Goal: Task Accomplishment & Management: Manage account settings

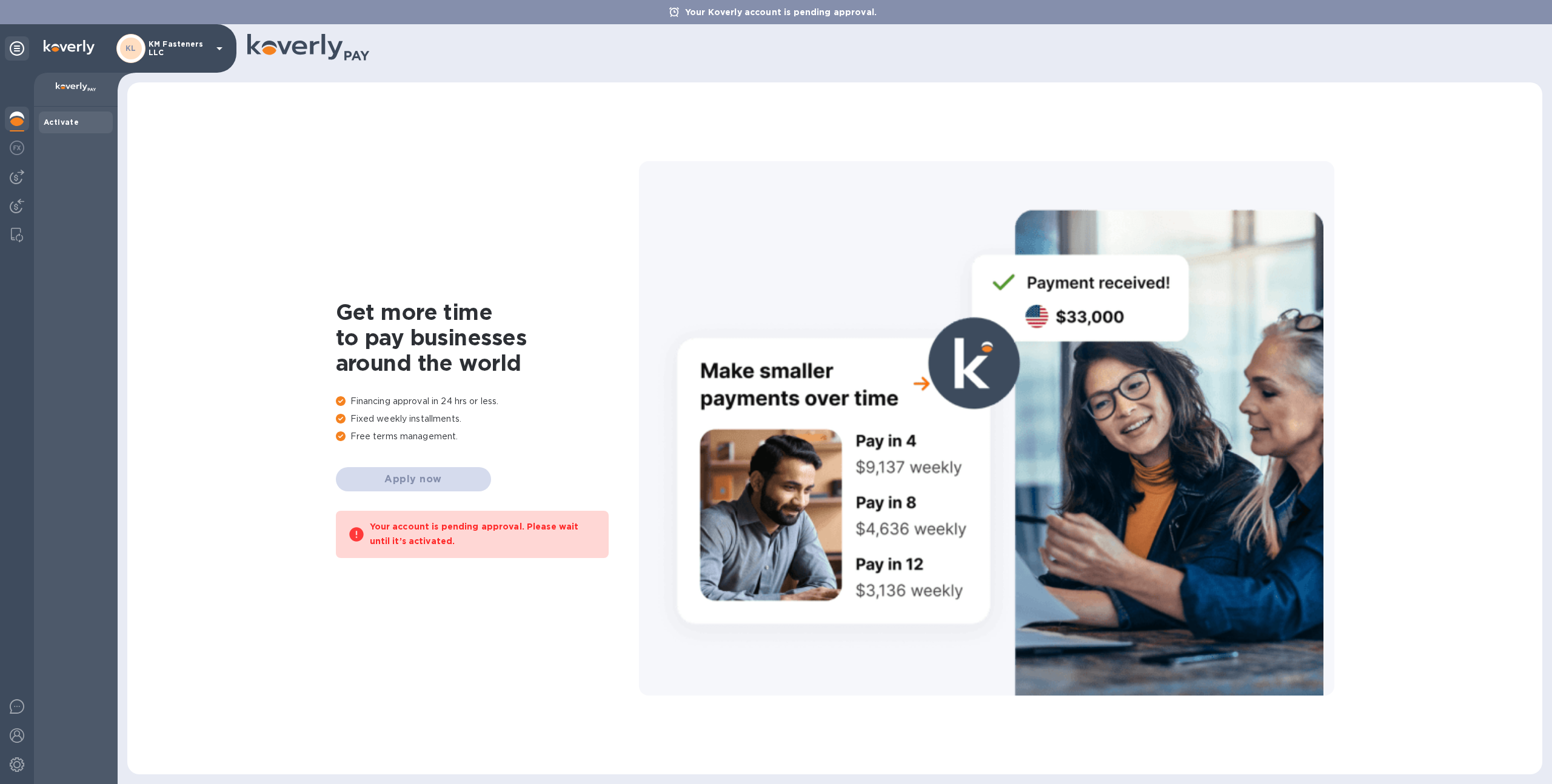
click at [193, 42] on p "KM Fasteners LLC" at bounding box center [179, 48] width 61 height 17
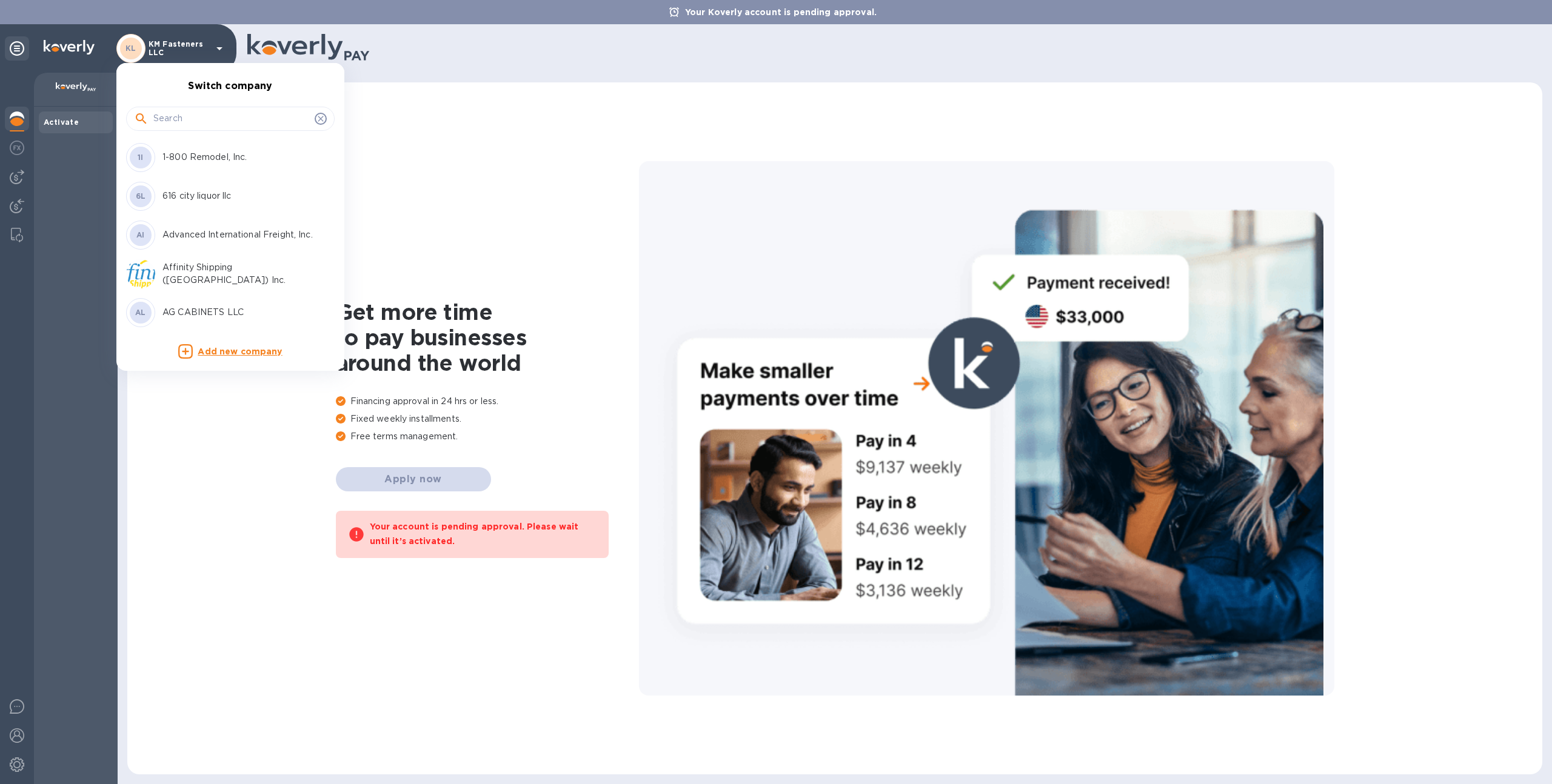
click at [222, 108] on div at bounding box center [230, 119] width 208 height 25
click at [225, 119] on input "text" at bounding box center [231, 118] width 156 height 18
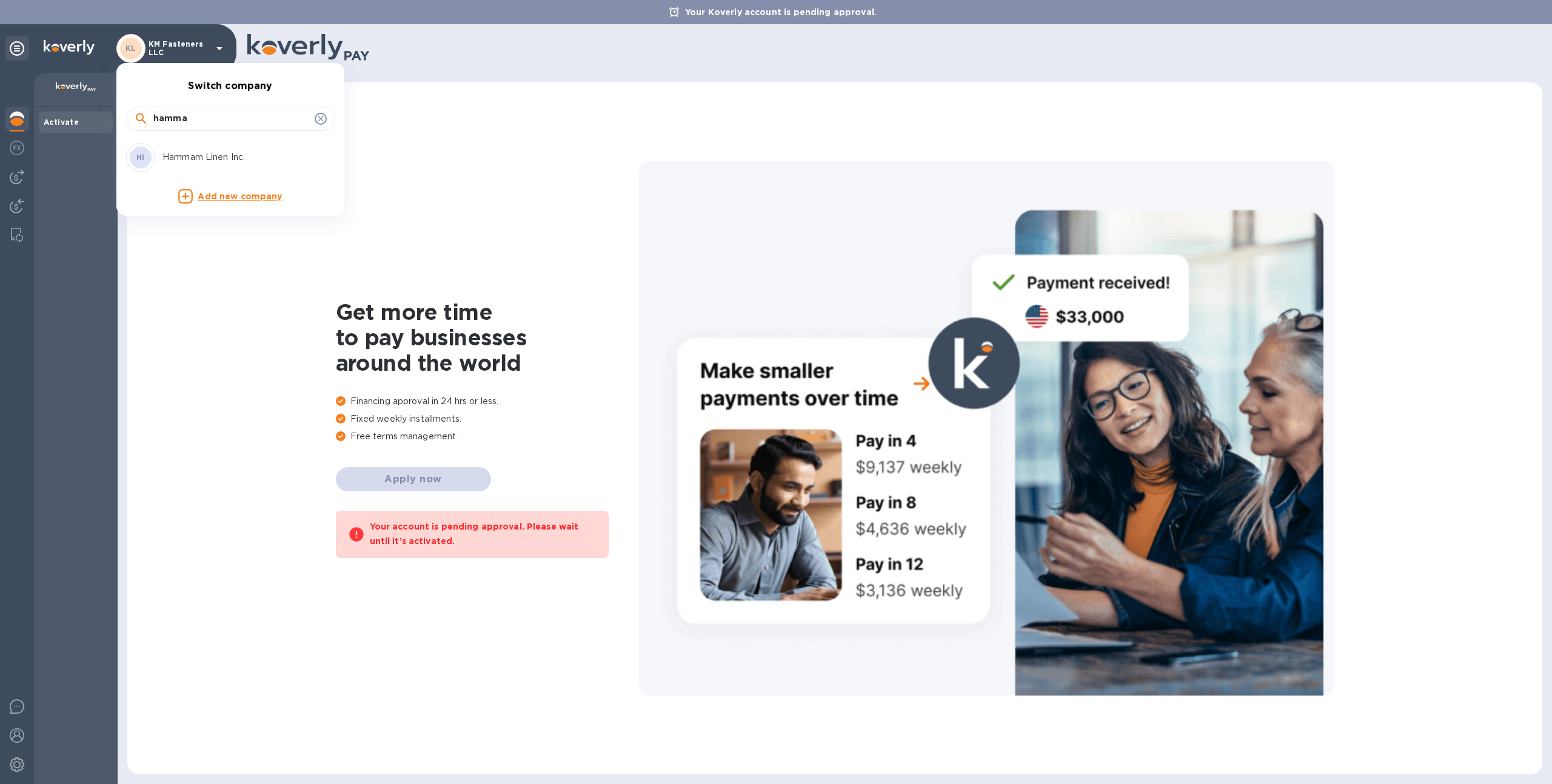
type input "hamma"
click at [208, 156] on p "Hammam Linen Inc." at bounding box center [238, 157] width 152 height 12
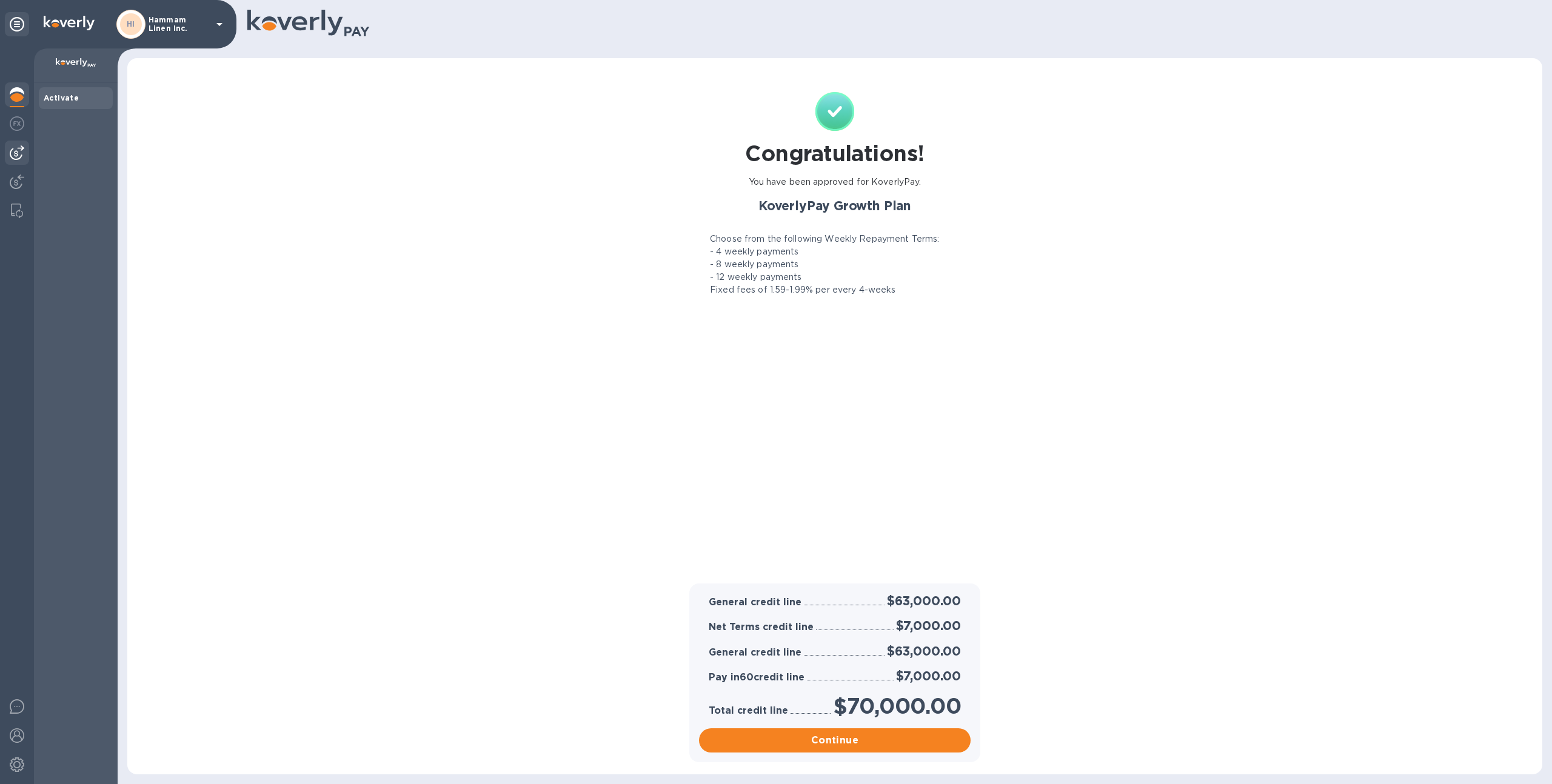
click at [9, 154] on img at bounding box center [16, 152] width 14 height 14
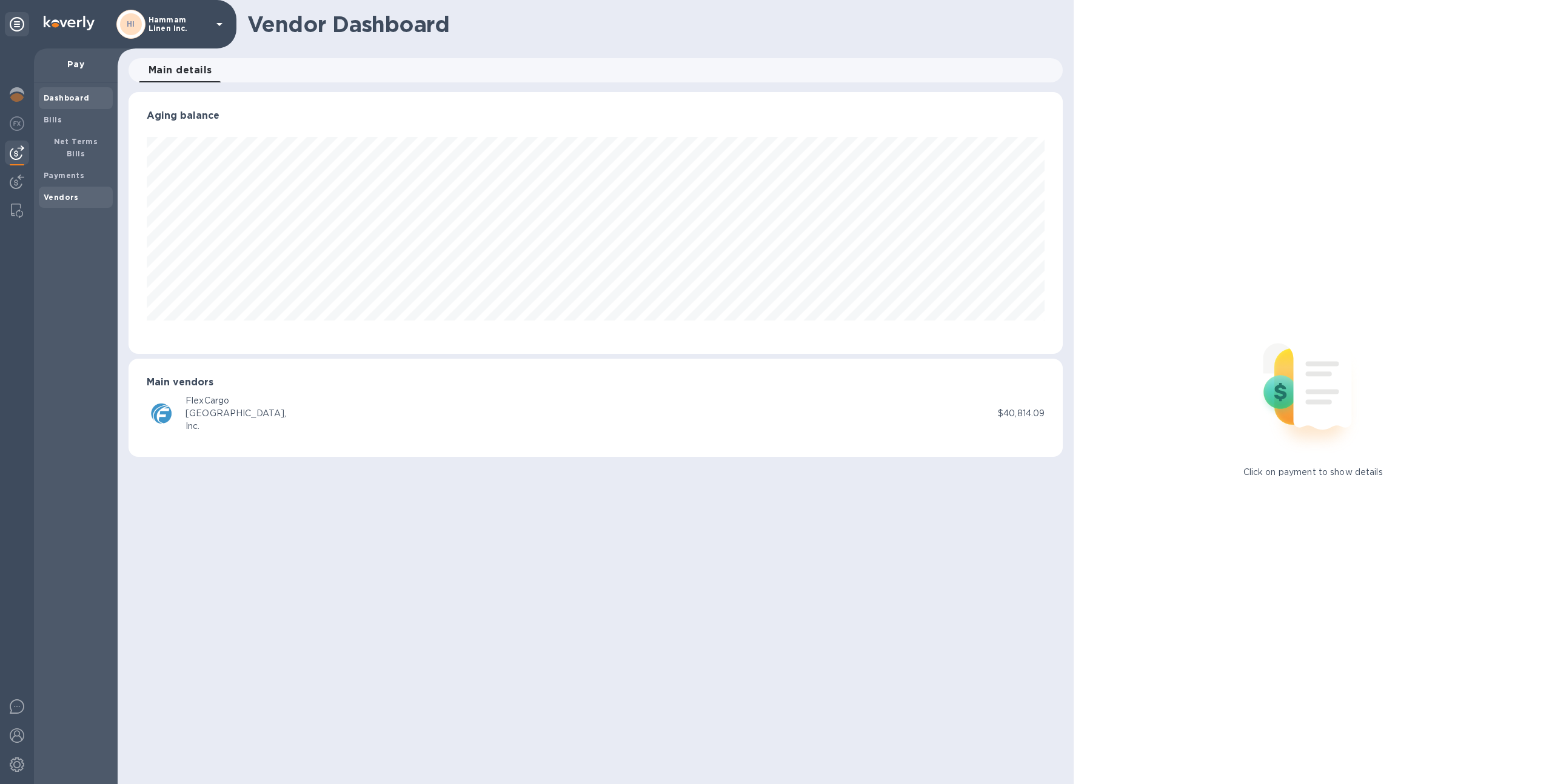
scroll to position [262, 934]
click at [65, 126] on span "Bills" at bounding box center [76, 119] width 64 height 12
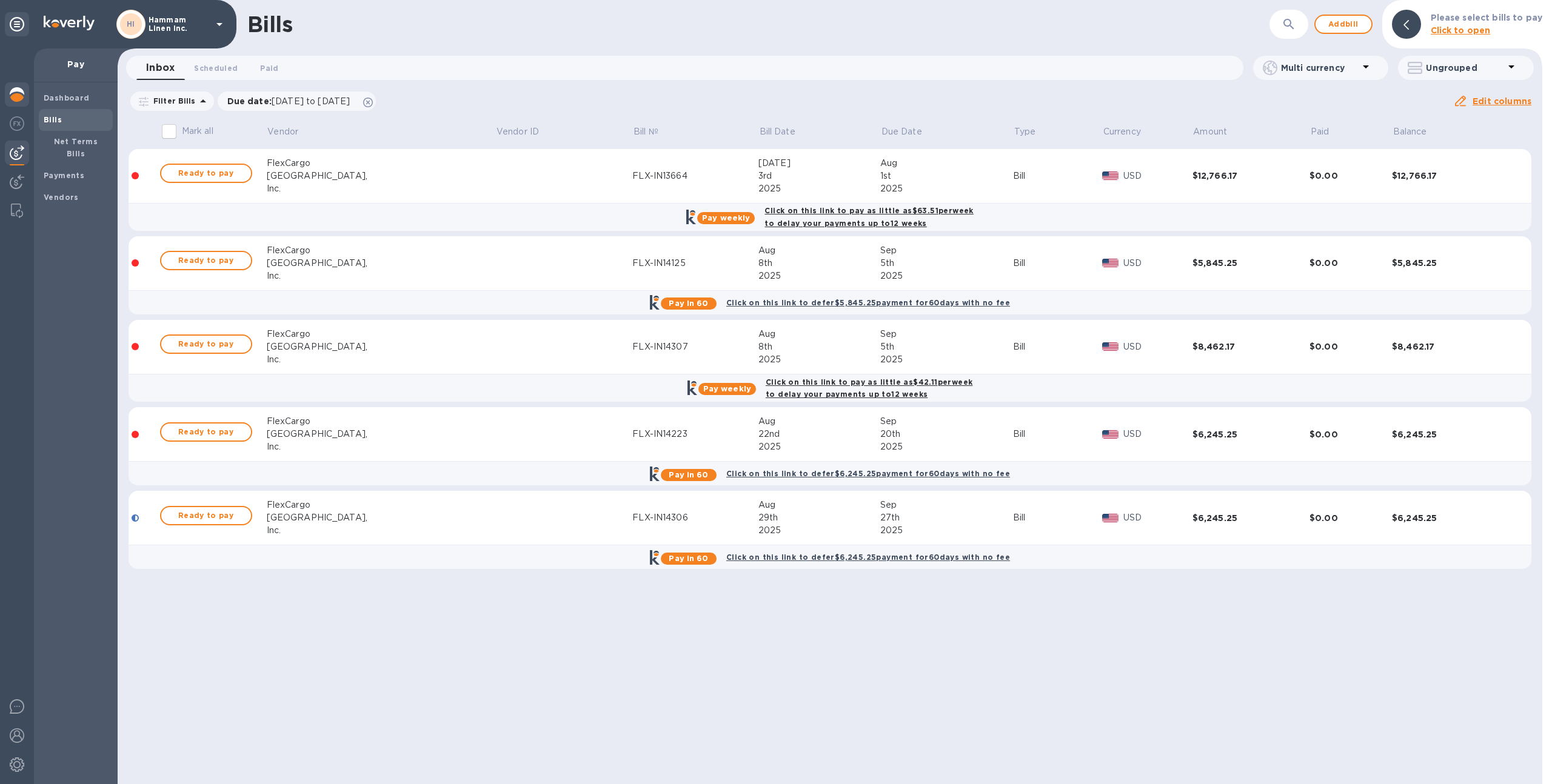
click at [20, 97] on img at bounding box center [16, 94] width 14 height 14
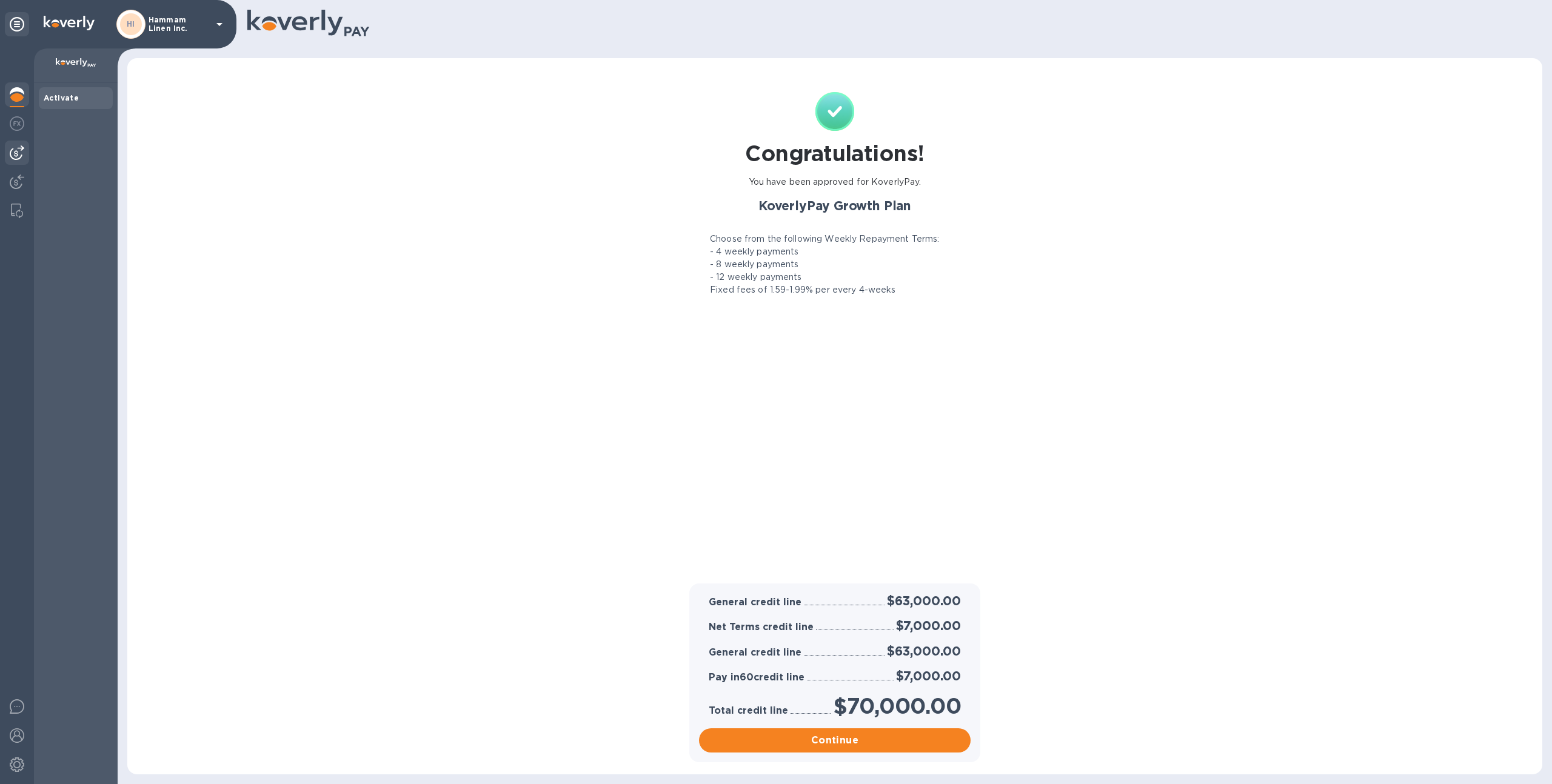
click at [20, 147] on img at bounding box center [16, 152] width 14 height 14
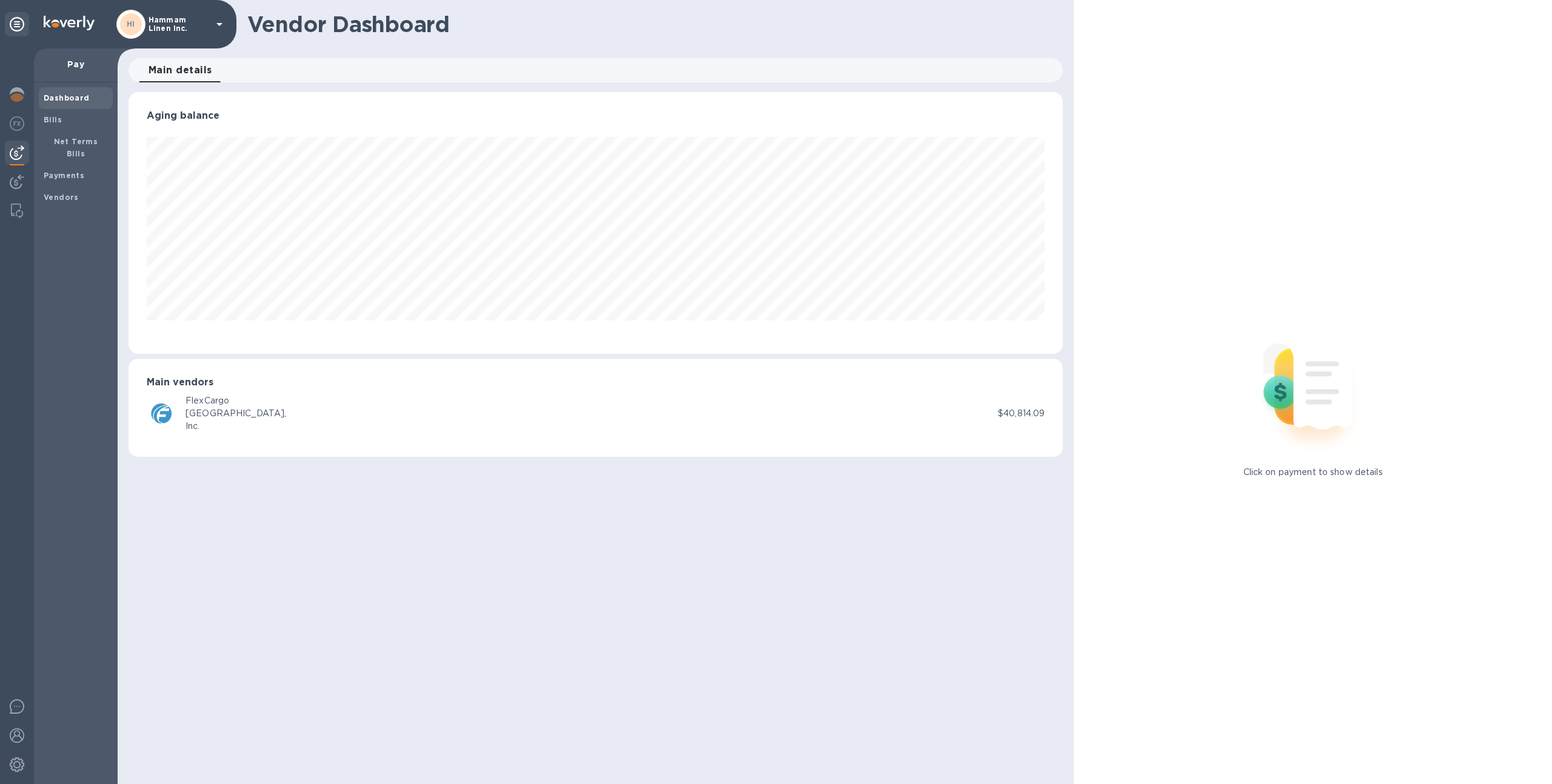
scroll to position [262, 934]
click at [66, 122] on span "Bills" at bounding box center [76, 119] width 64 height 12
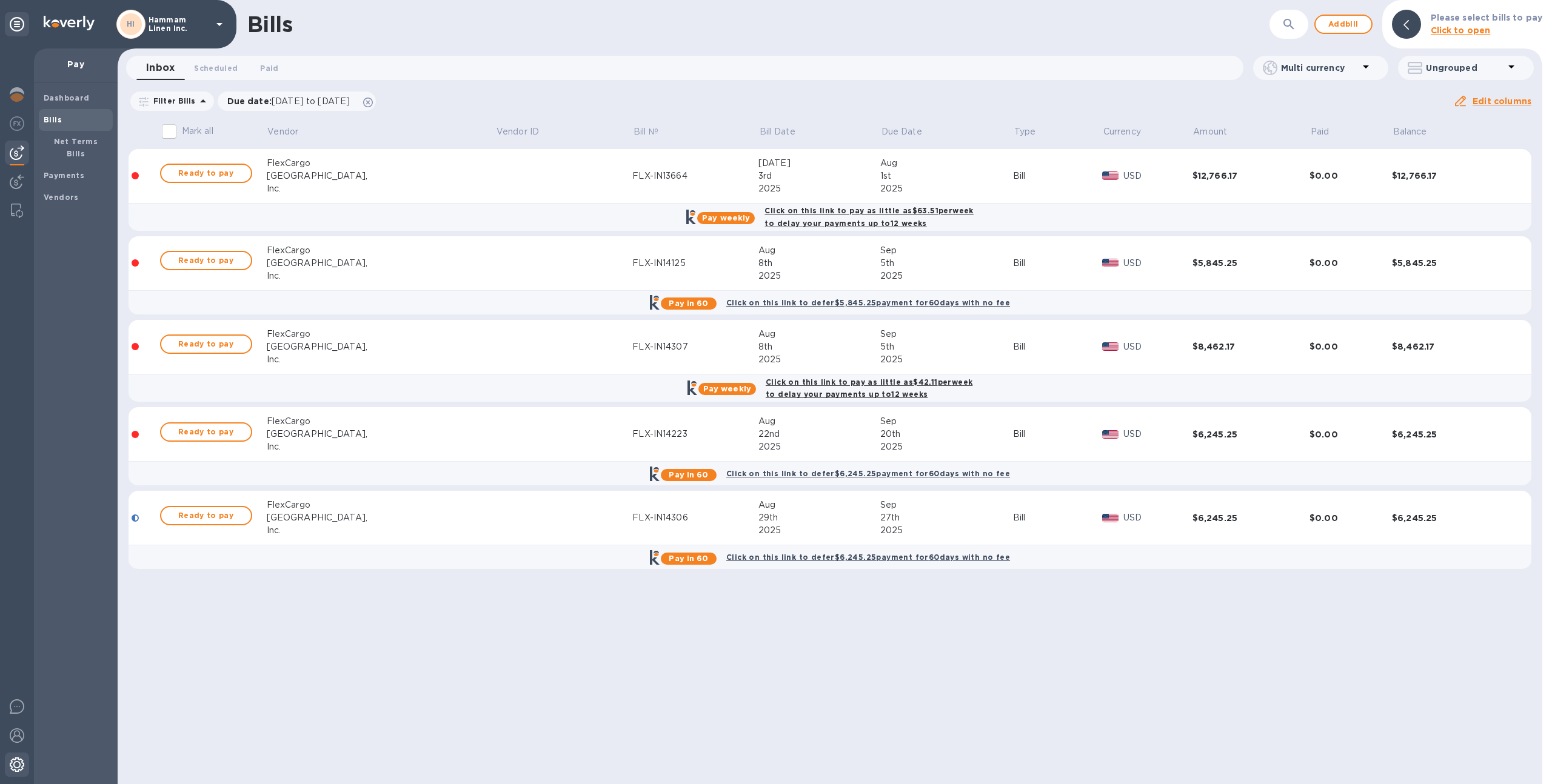
click at [17, 760] on img at bounding box center [16, 764] width 14 height 14
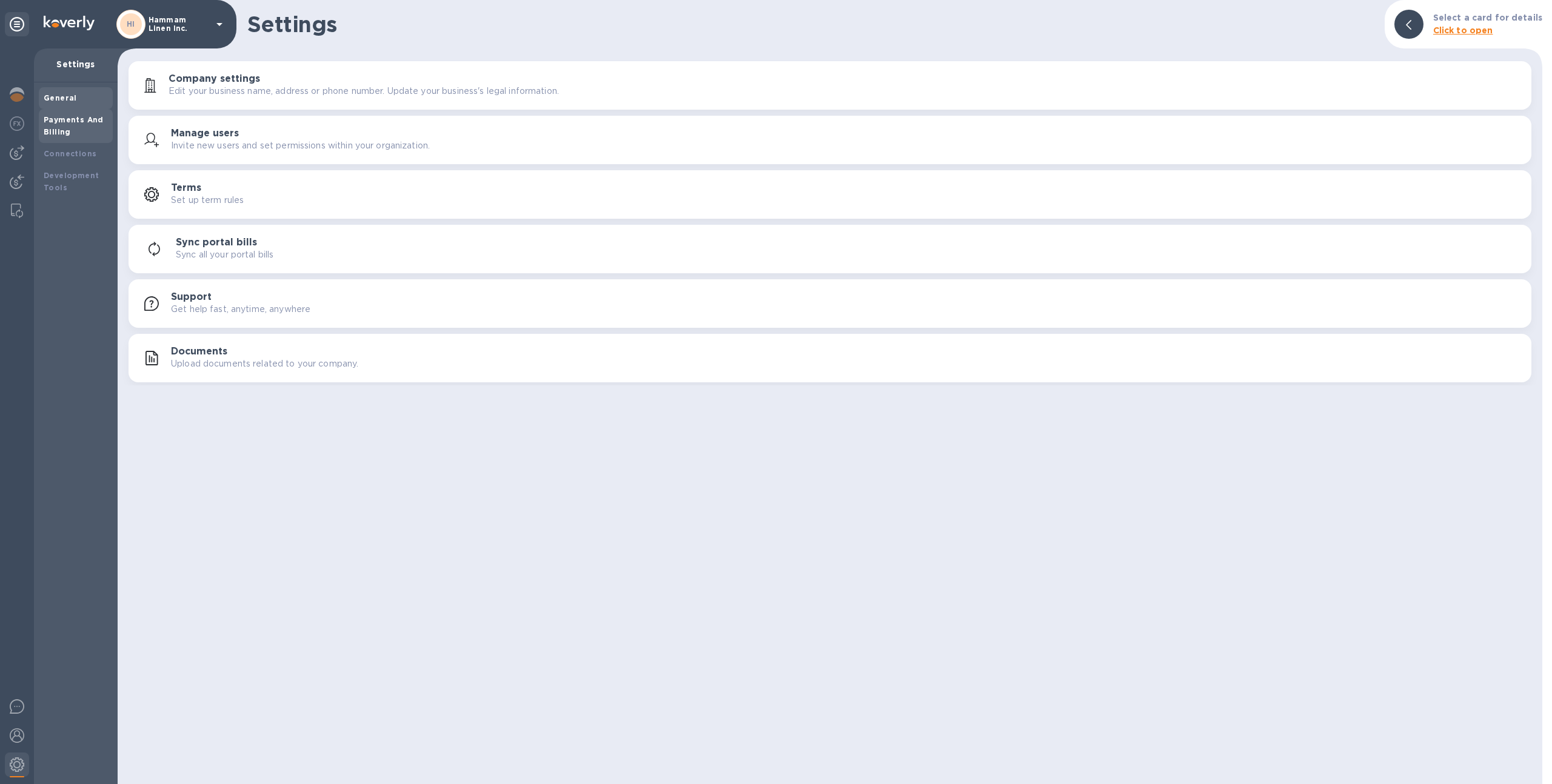
click at [99, 117] on b "Payments And Billing" at bounding box center [73, 126] width 60 height 21
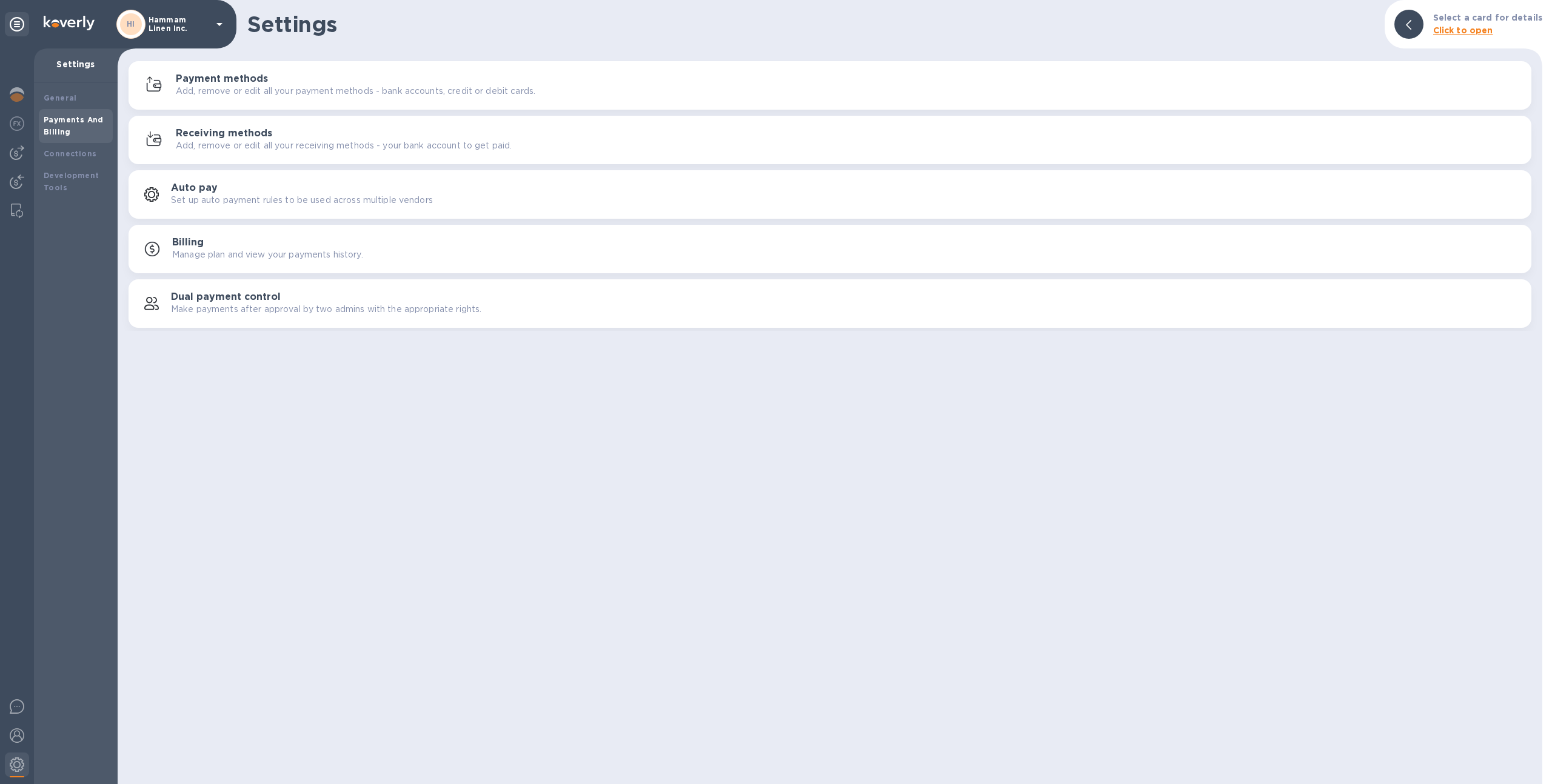
click at [232, 74] on h3 "Payment methods" at bounding box center [221, 79] width 92 height 11
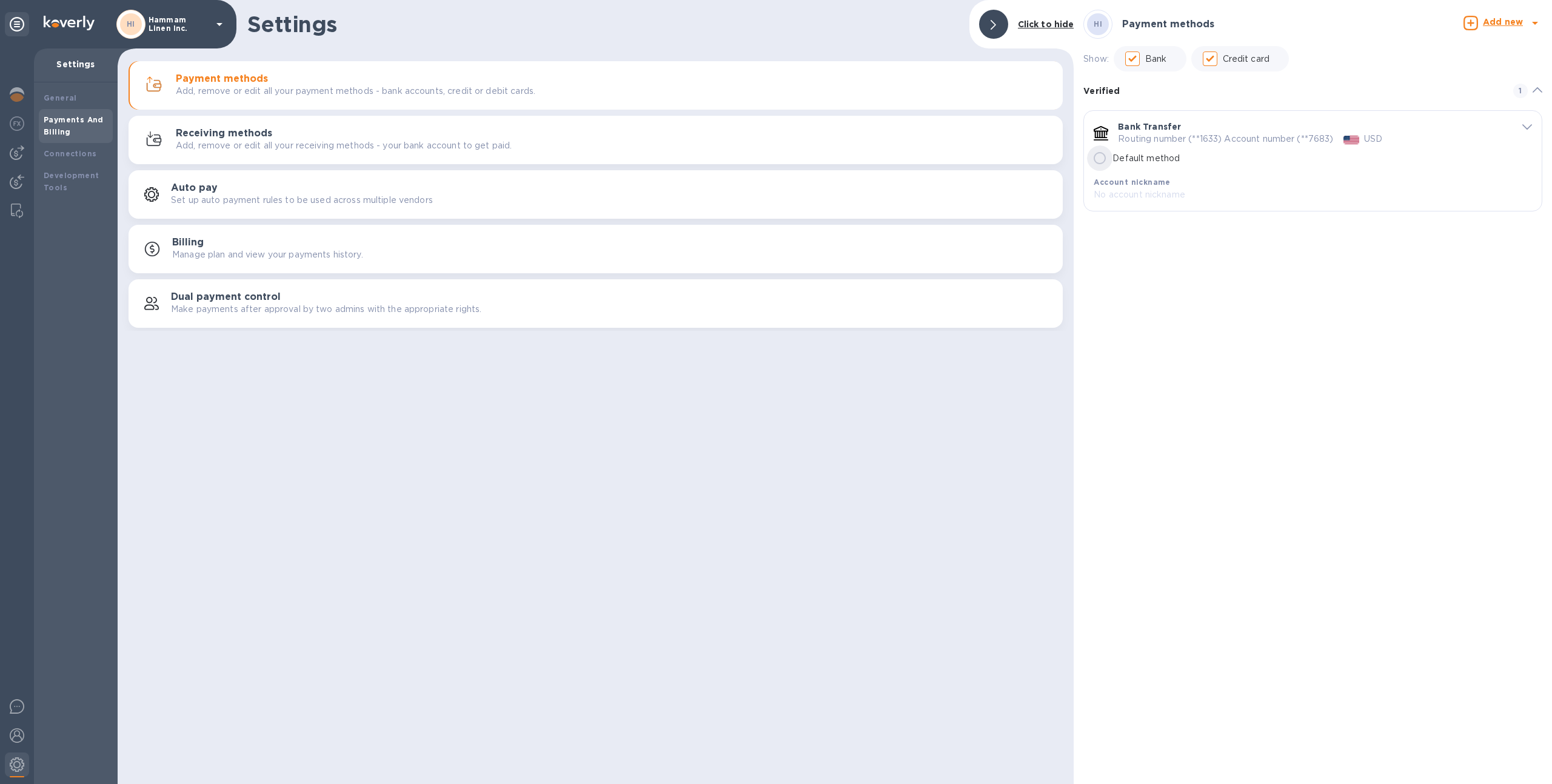
click at [1107, 158] on input "Default method" at bounding box center [1099, 158] width 26 height 26
radio input "true"
click at [204, 124] on button "Receiving methods Add, remove or edit all your receiving methods - your bank ac…" at bounding box center [596, 139] width 934 height 48
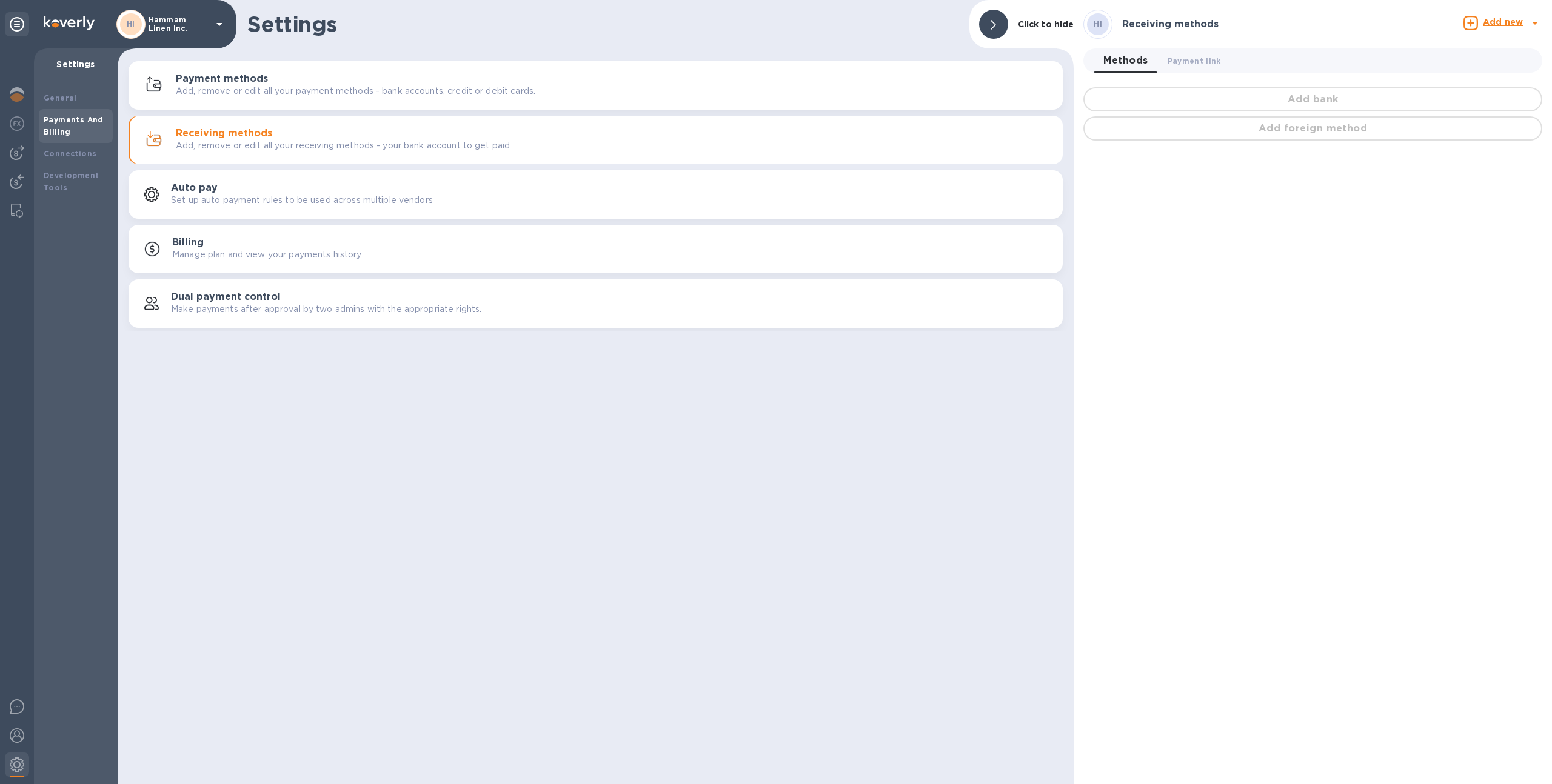
click at [237, 91] on p "Add, remove or edit all your payment methods - bank accounts, credit or debit c…" at bounding box center [356, 91] width 359 height 12
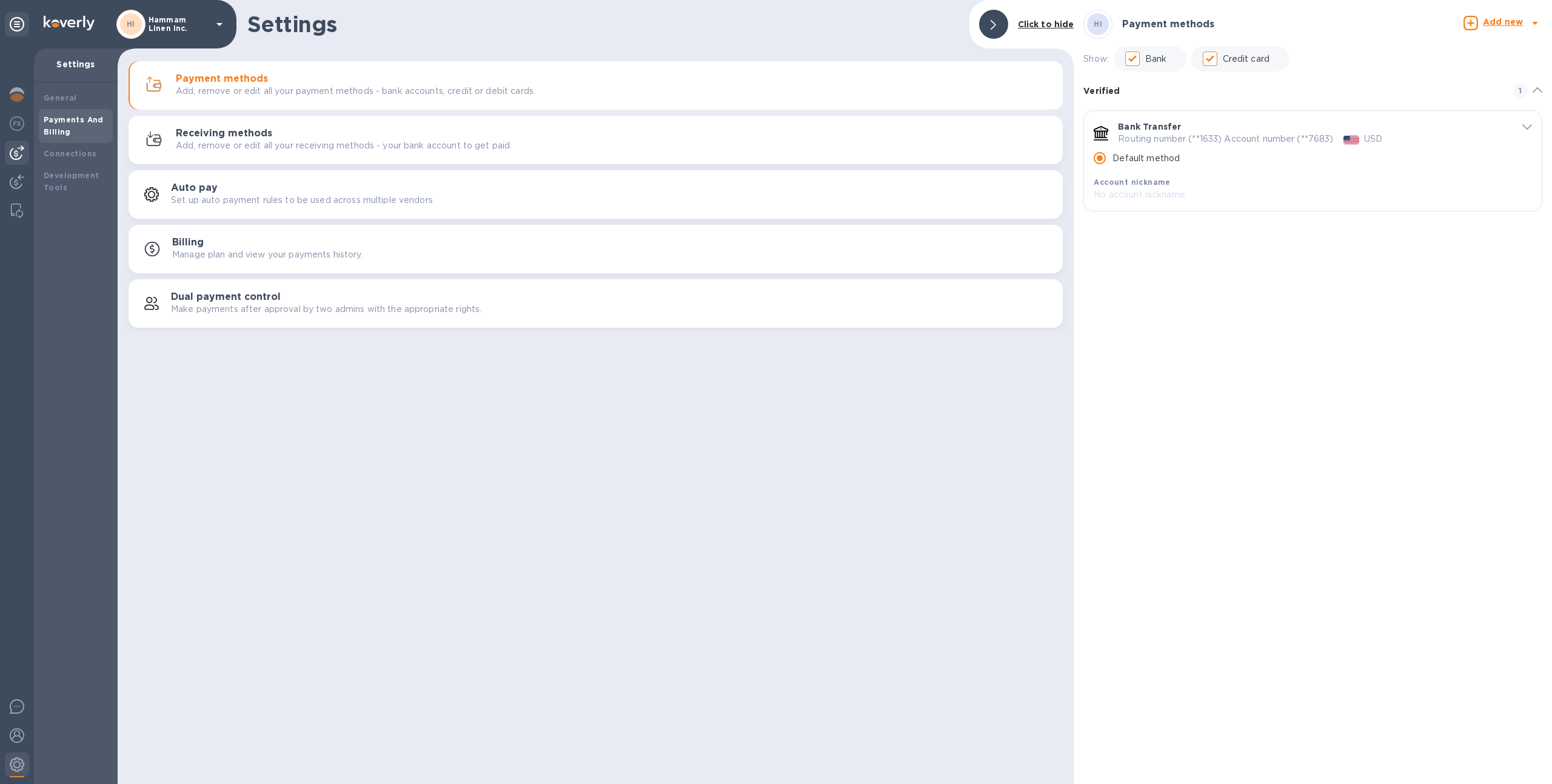
click at [16, 155] on img at bounding box center [16, 152] width 14 height 14
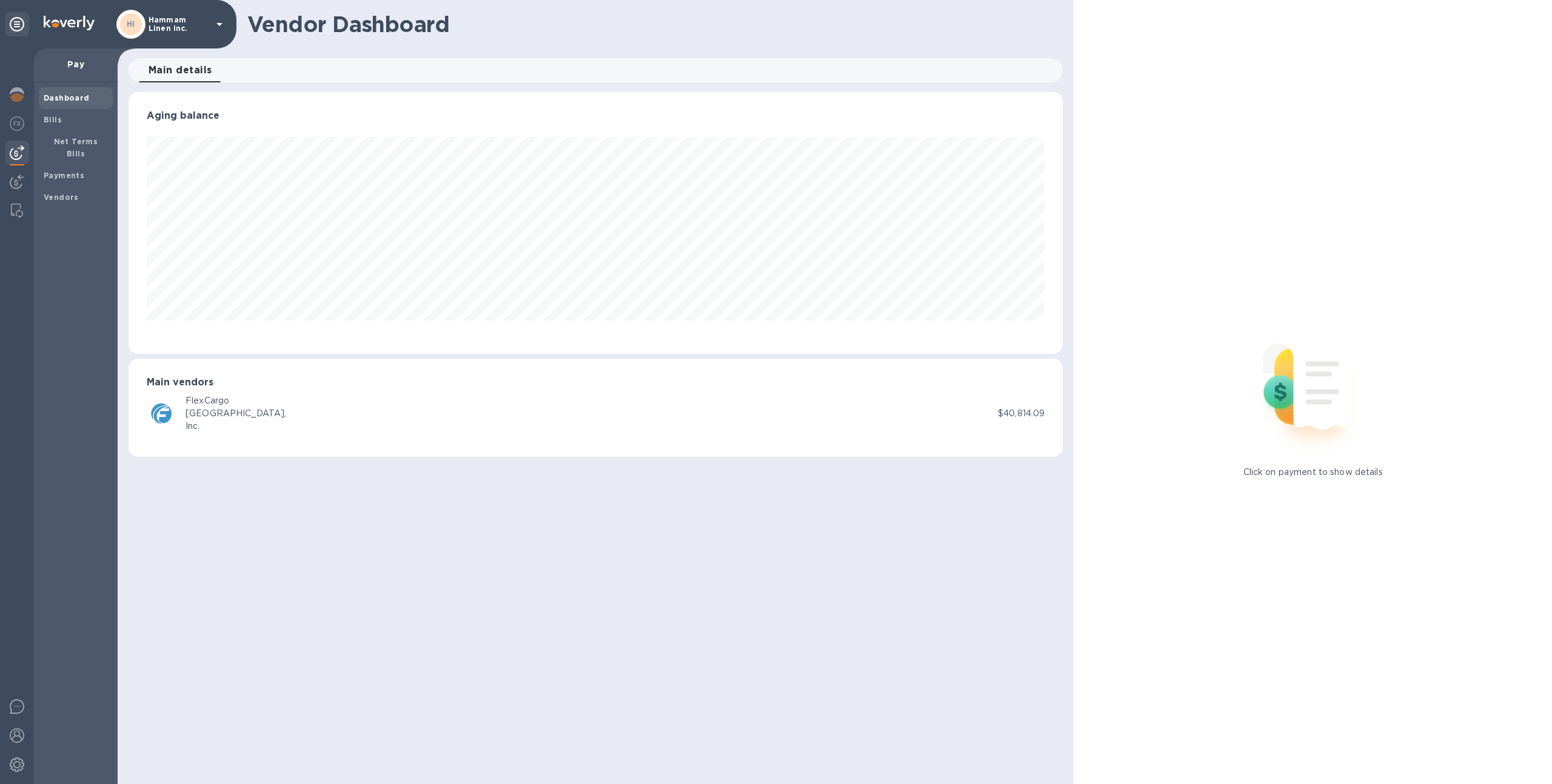
scroll to position [262, 934]
click at [66, 119] on span "Bills" at bounding box center [76, 119] width 64 height 12
